Goal: Check status: Check status

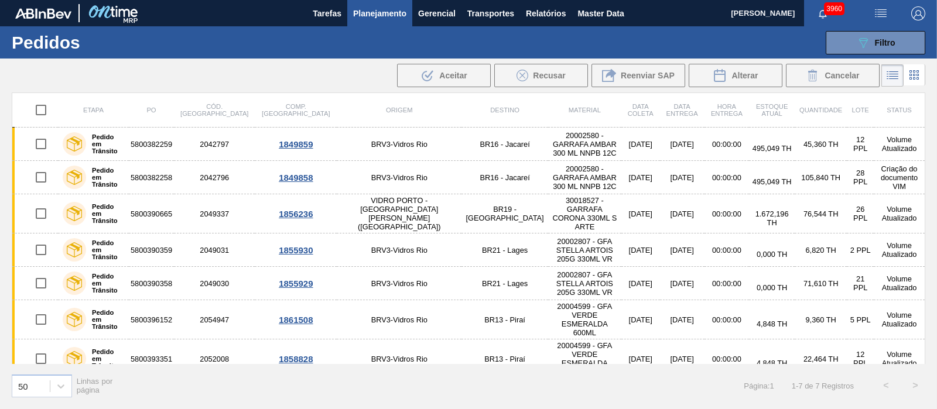
click at [896, 50] on button "089F7B8B-B2A5-4AFE-B5C0-19BA573D28AC Filtro" at bounding box center [876, 42] width 100 height 23
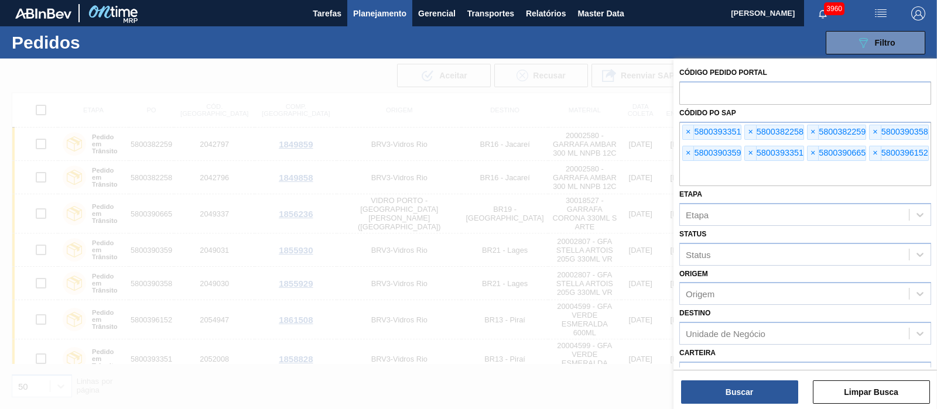
click at [676, 135] on div "Código Pedido Portal Códido PO SAP × 5800393351 × 5800382258 × 5800382259 × 580…" at bounding box center [805, 298] width 264 height 478
click at [685, 134] on span "×" at bounding box center [688, 132] width 11 height 14
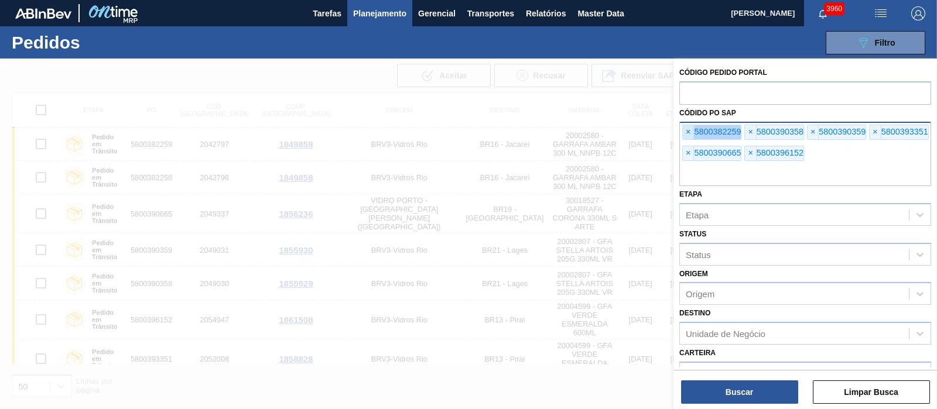
click at [685, 134] on span "×" at bounding box center [688, 132] width 11 height 14
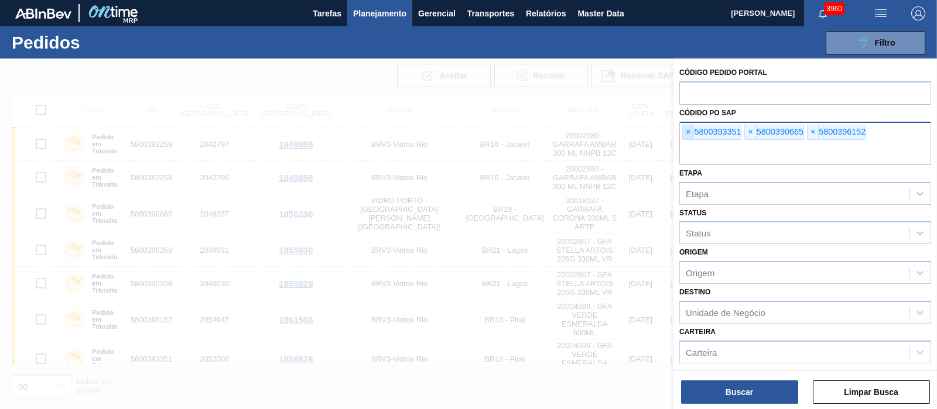
click at [685, 134] on span "×" at bounding box center [688, 132] width 11 height 14
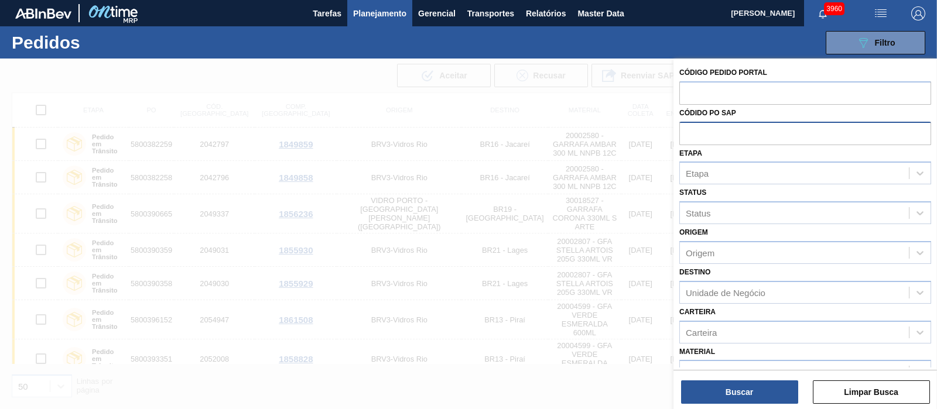
click at [685, 134] on input "text" at bounding box center [805, 133] width 252 height 22
paste input "text"
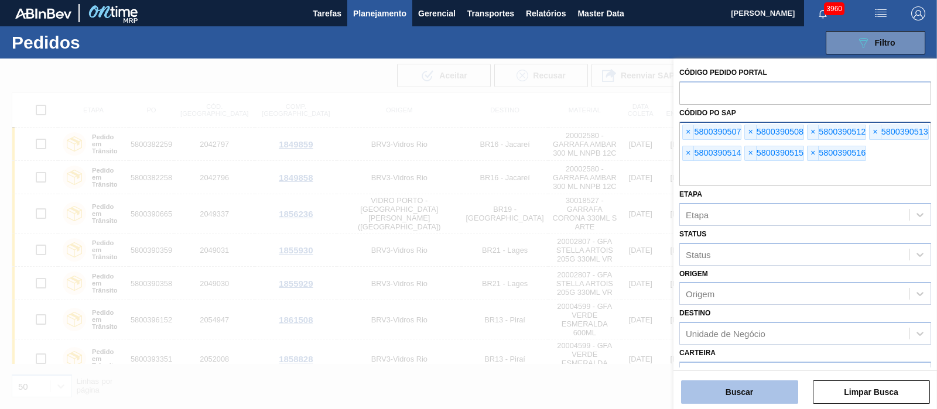
click at [747, 384] on button "Buscar" at bounding box center [739, 392] width 117 height 23
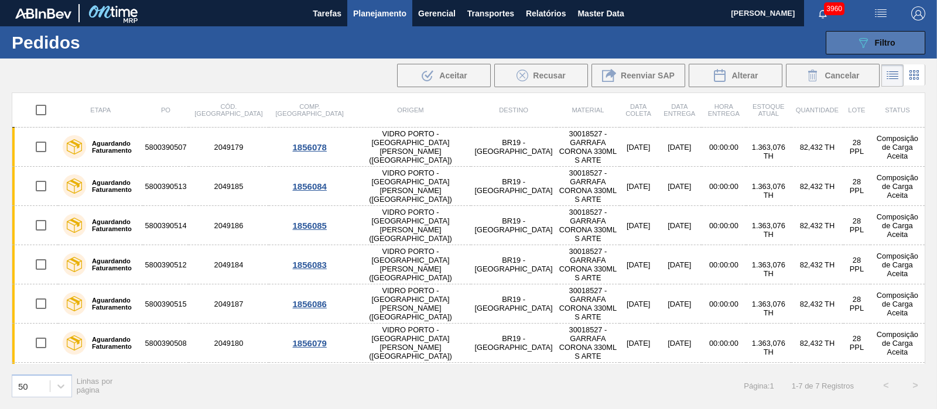
click at [852, 36] on button "089F7B8B-B2A5-4AFE-B5C0-19BA573D28AC Filtro" at bounding box center [876, 42] width 100 height 23
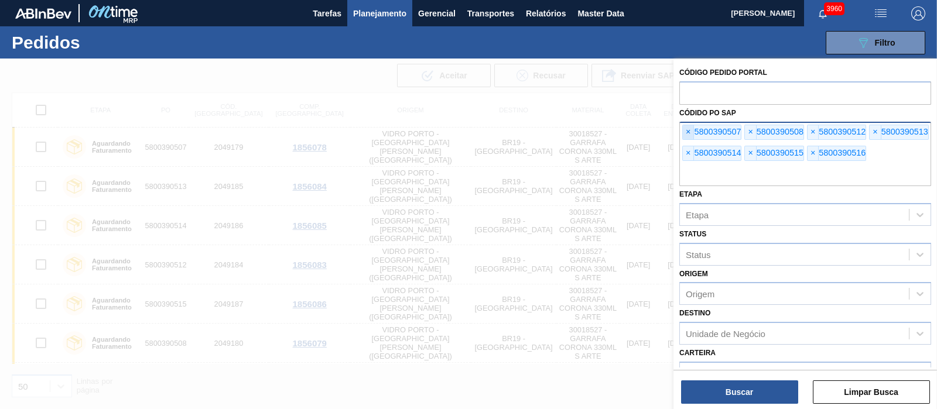
click at [685, 132] on span "×" at bounding box center [688, 132] width 11 height 14
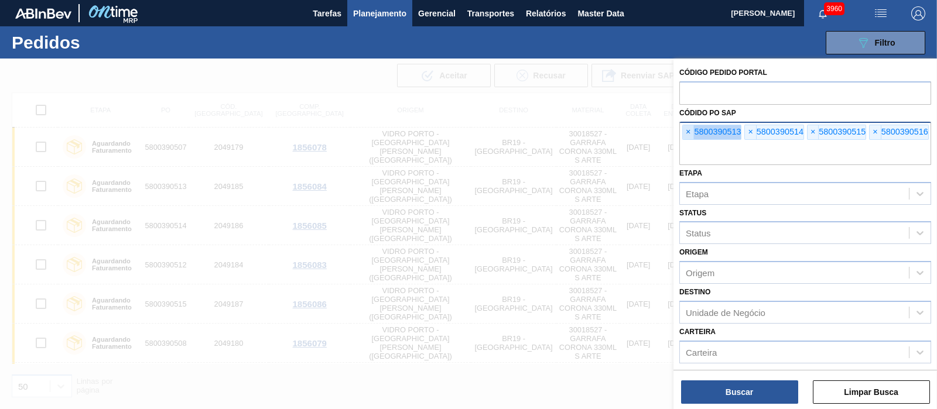
click at [685, 132] on span "×" at bounding box center [688, 132] width 11 height 14
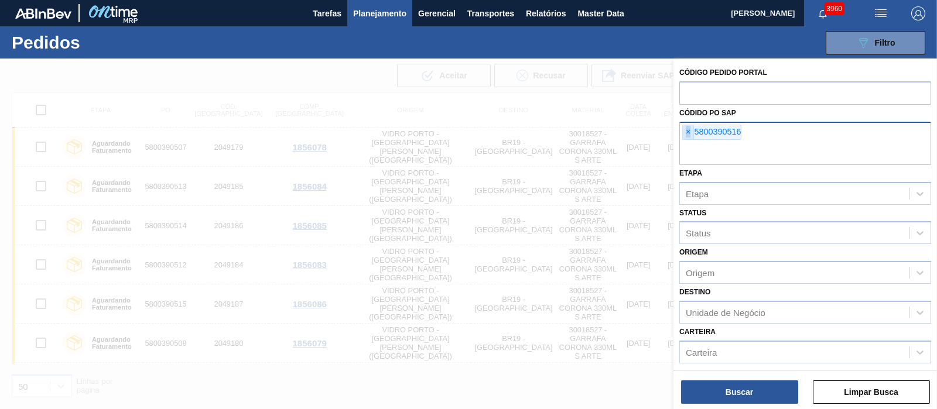
click at [685, 132] on span "×" at bounding box center [688, 132] width 11 height 14
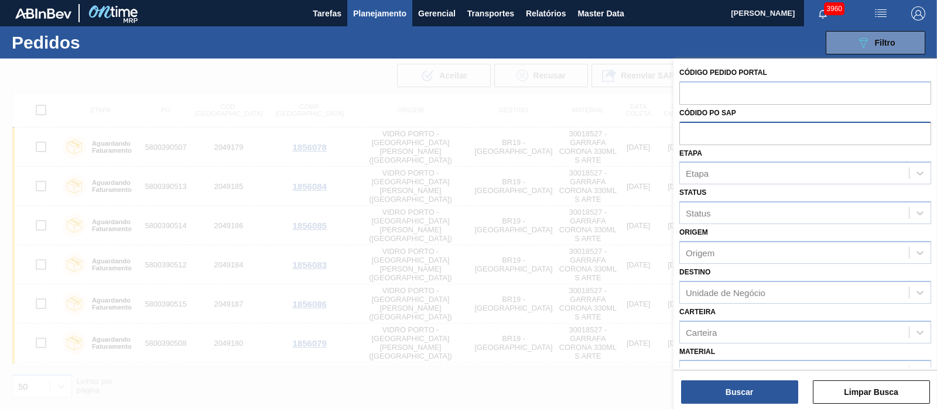
click at [685, 132] on input "text" at bounding box center [805, 133] width 252 height 22
paste input "text"
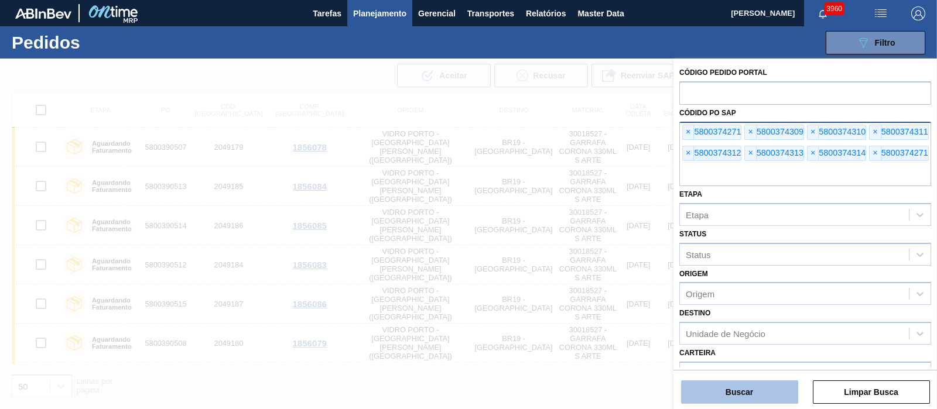
click at [722, 402] on button "Buscar" at bounding box center [739, 392] width 117 height 23
